Goal: Information Seeking & Learning: Learn about a topic

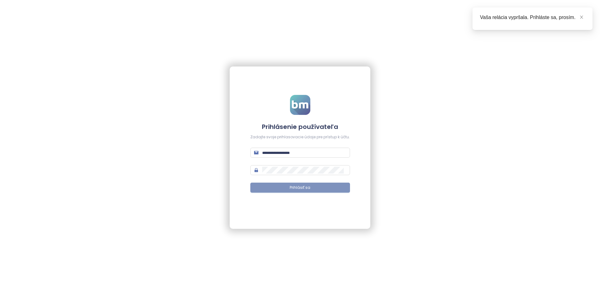
type input "**********"
click at [267, 186] on button "Prihlásiť sa" at bounding box center [300, 188] width 100 height 10
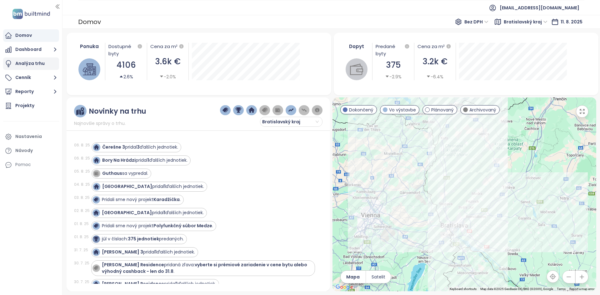
click at [30, 65] on div "Analýza trhu" at bounding box center [29, 64] width 29 height 8
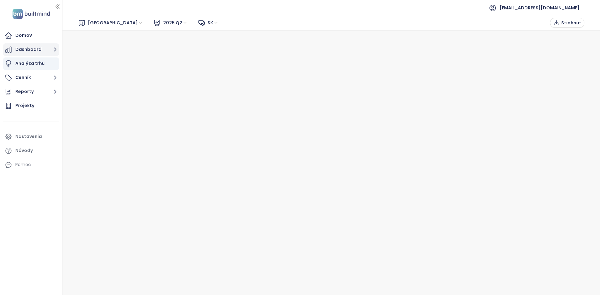
click at [17, 49] on button "Dashboard" at bounding box center [31, 49] width 56 height 13
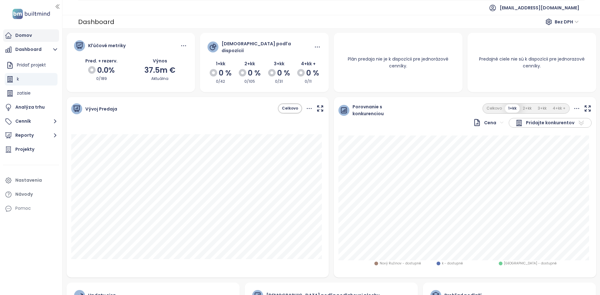
click at [25, 37] on div "Domov" at bounding box center [23, 36] width 17 height 8
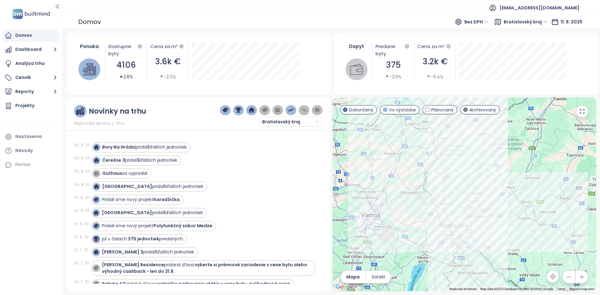
click at [546, 21] on span "Bratislavský kraj" at bounding box center [526, 21] width 44 height 9
click at [528, 43] on div "Bratislava I-V" at bounding box center [528, 44] width 38 height 7
